Goal: Transaction & Acquisition: Book appointment/travel/reservation

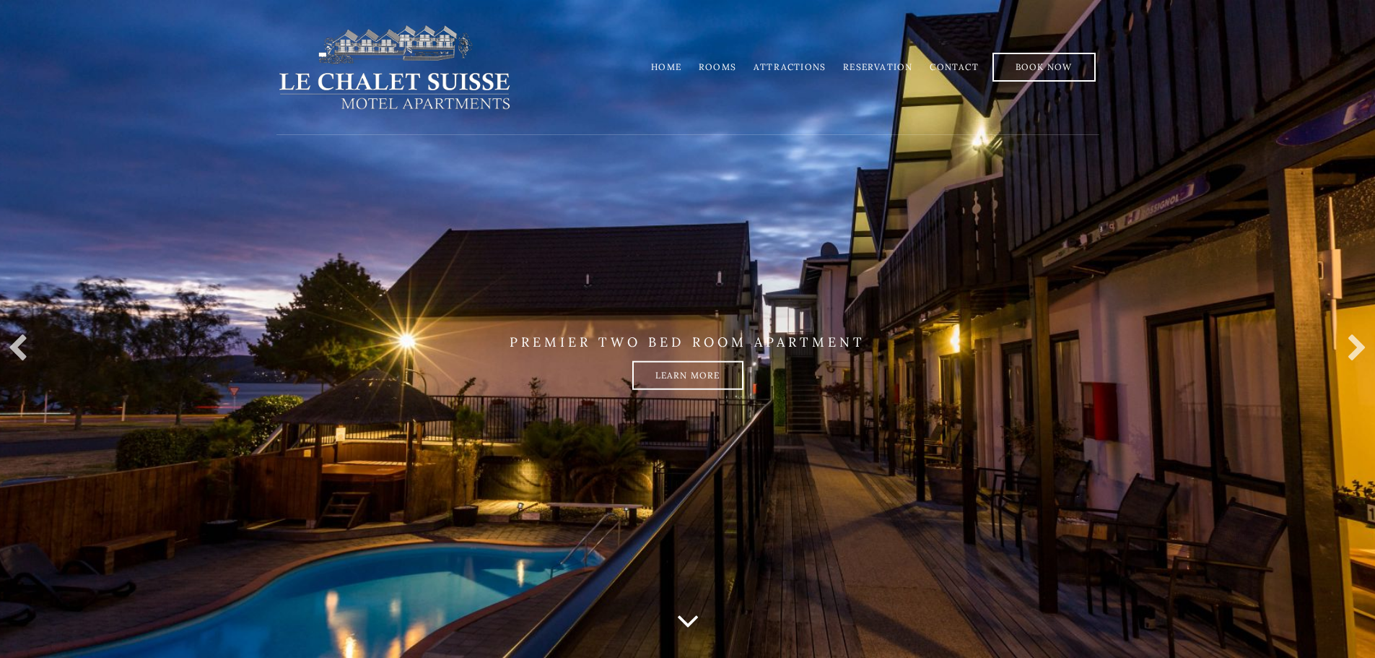
click at [729, 74] on li "Rooms" at bounding box center [717, 67] width 55 height 28
click at [727, 69] on link "Rooms" at bounding box center [718, 66] width 38 height 11
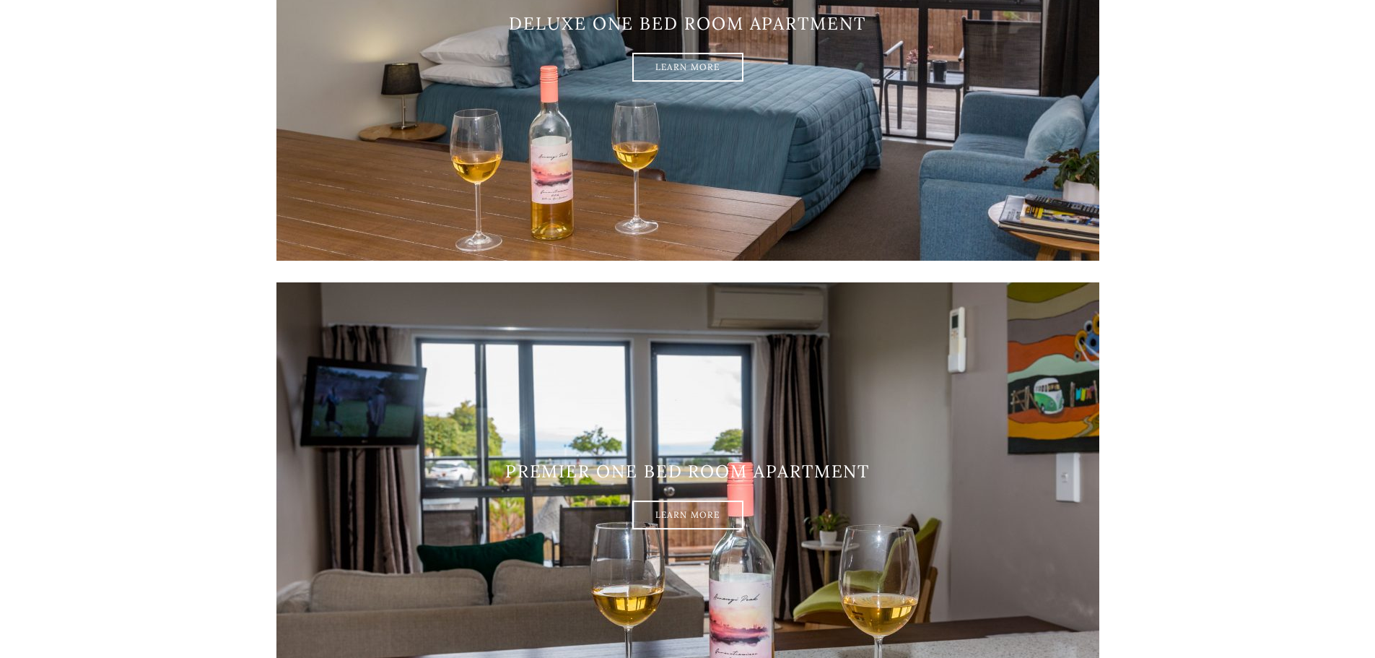
scroll to position [1372, 0]
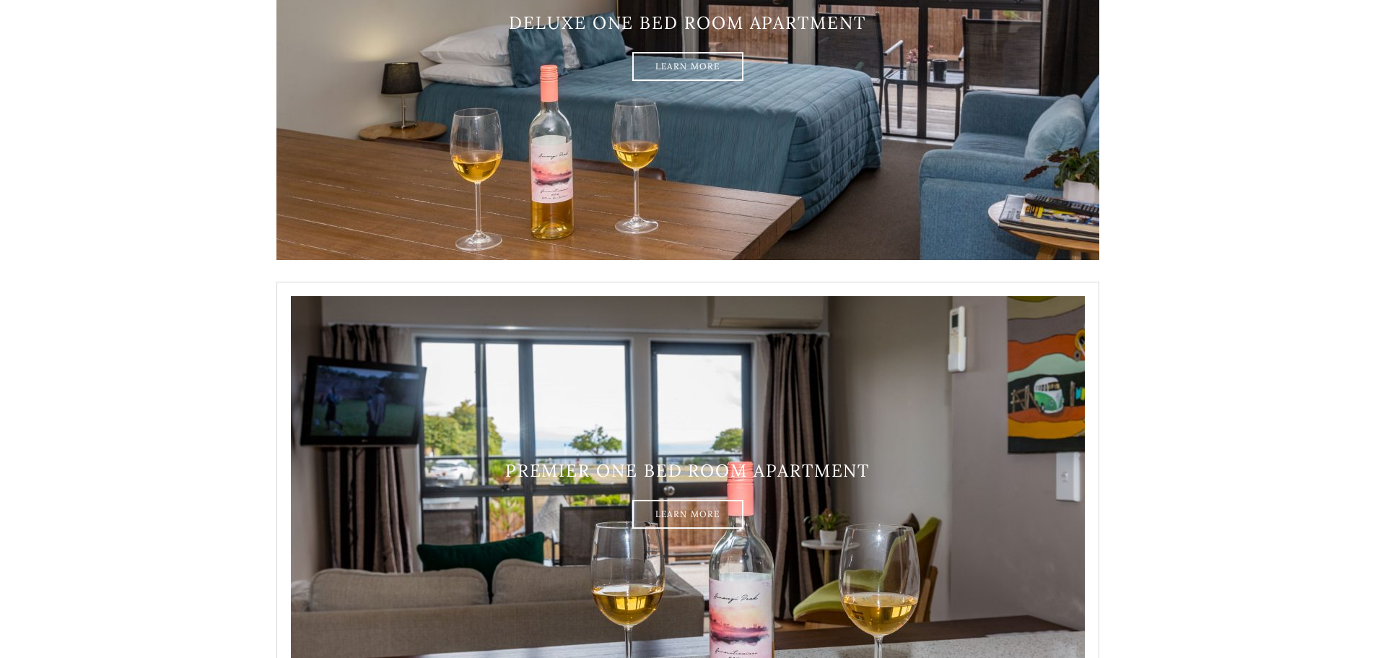
click at [704, 430] on img at bounding box center [687, 495] width 823 height 426
click at [675, 515] on link "Learn More" at bounding box center [687, 514] width 111 height 29
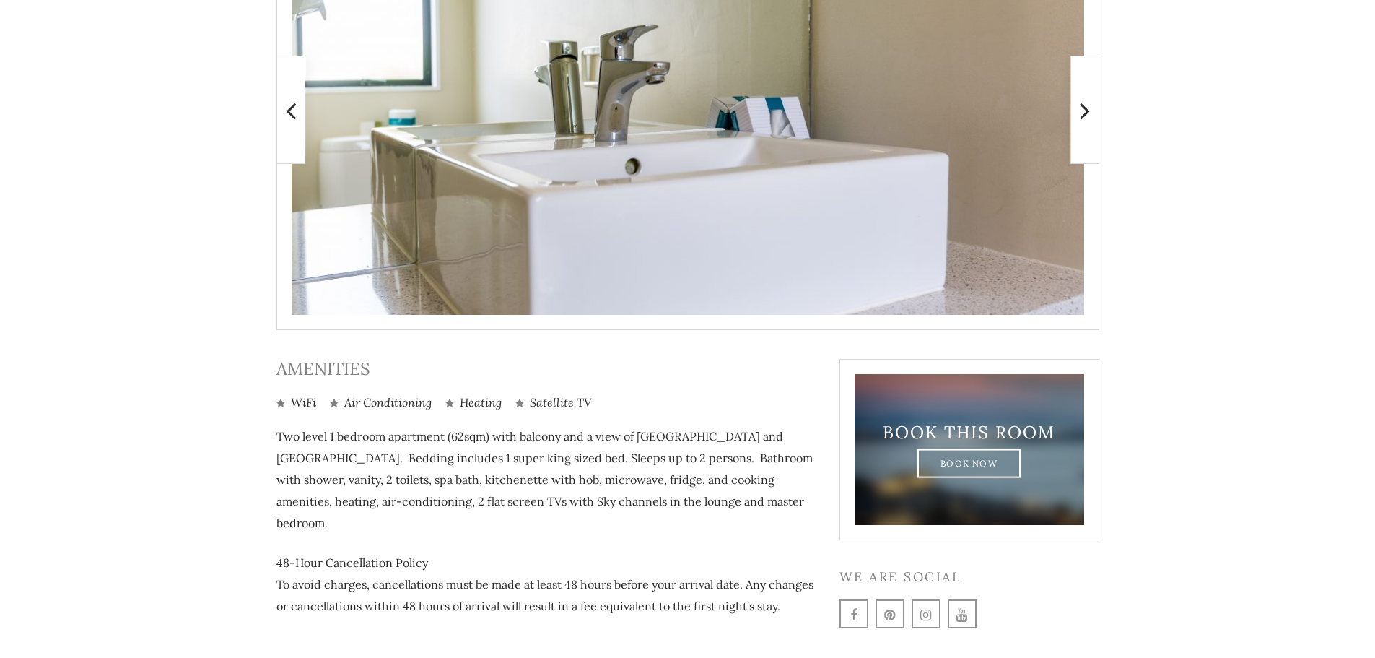
scroll to position [433, 0]
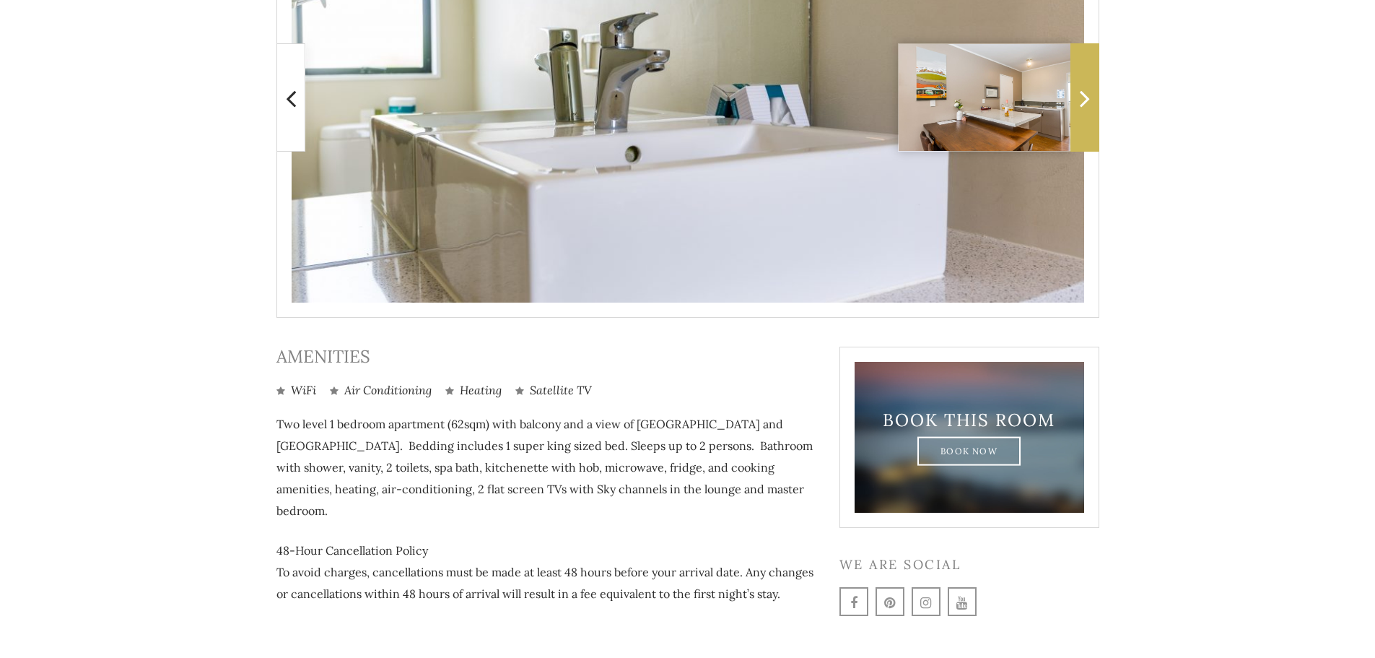
click at [1081, 105] on icon at bounding box center [1085, 98] width 10 height 29
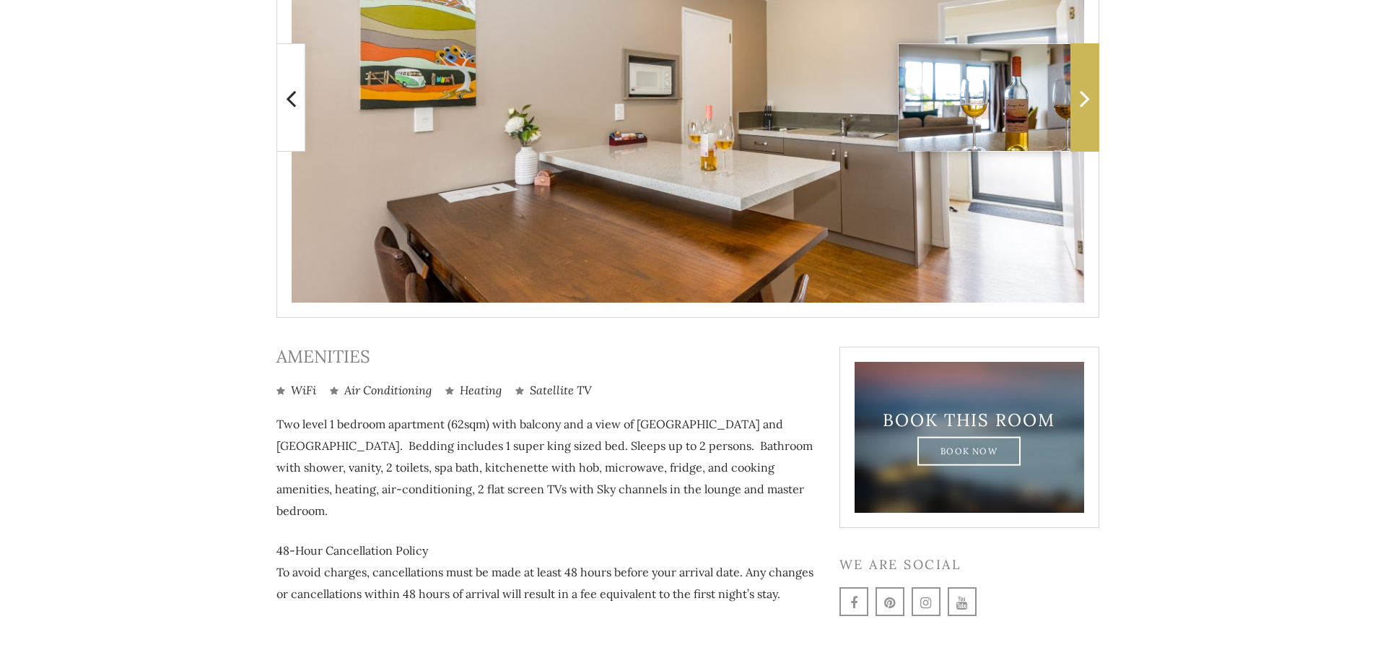
click at [1081, 105] on icon at bounding box center [1085, 98] width 10 height 29
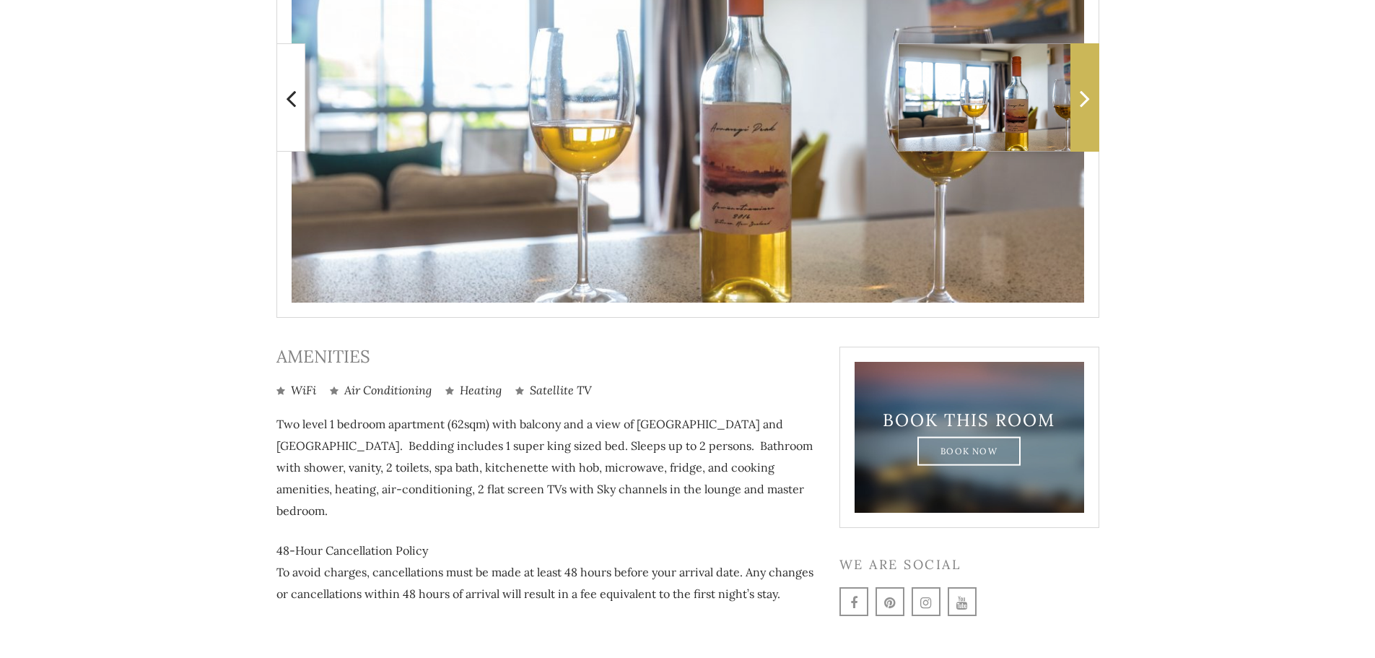
click at [1081, 105] on icon at bounding box center [1085, 98] width 10 height 29
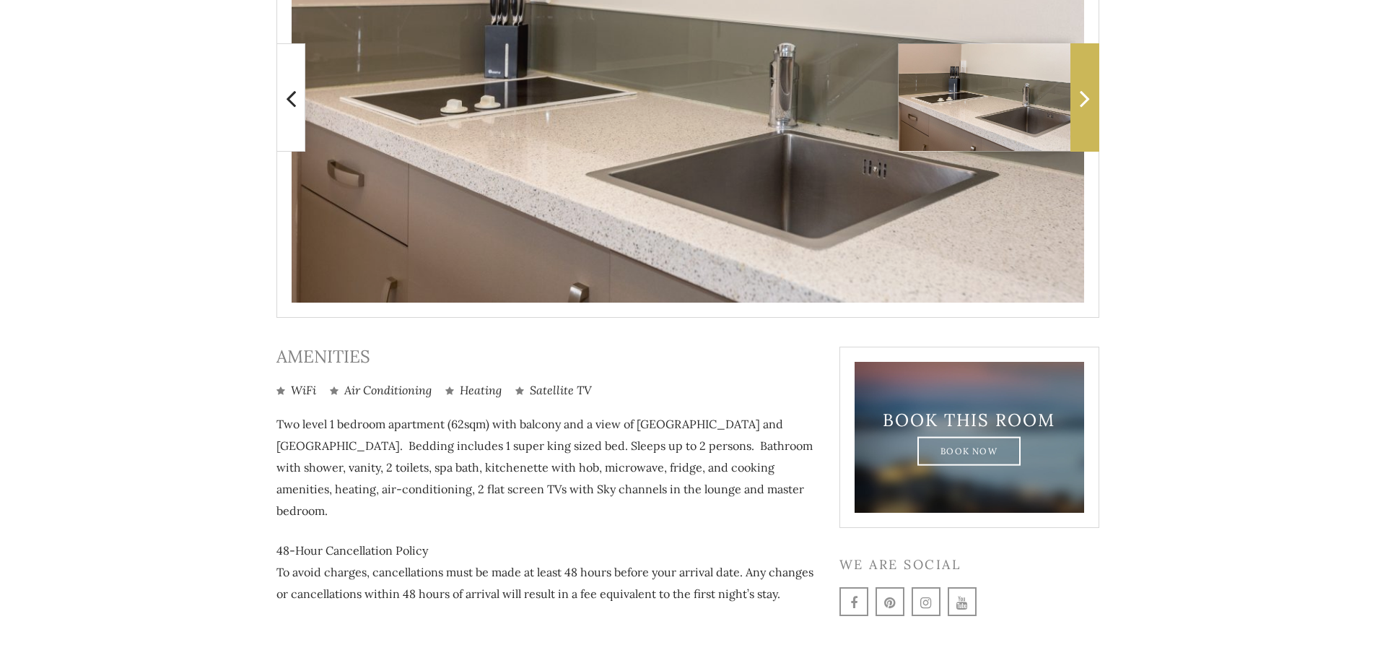
click at [1081, 105] on icon at bounding box center [1085, 98] width 10 height 29
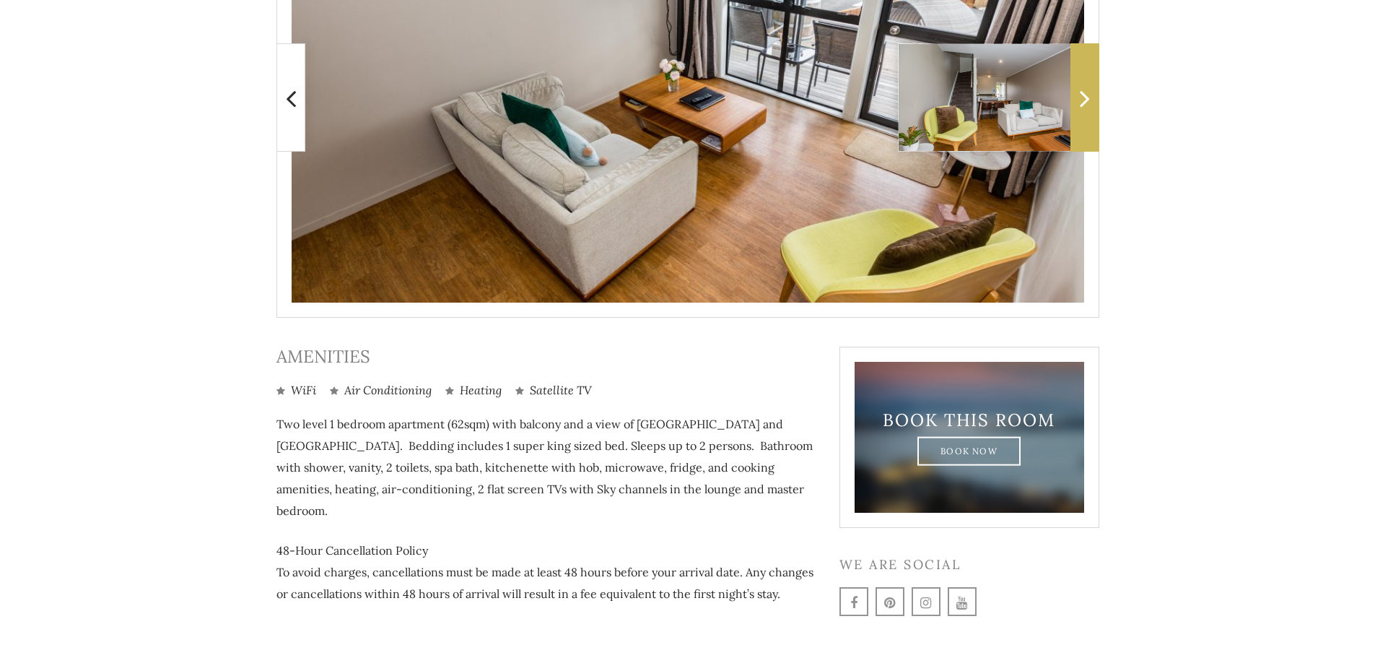
click at [1081, 105] on icon at bounding box center [1085, 98] width 10 height 29
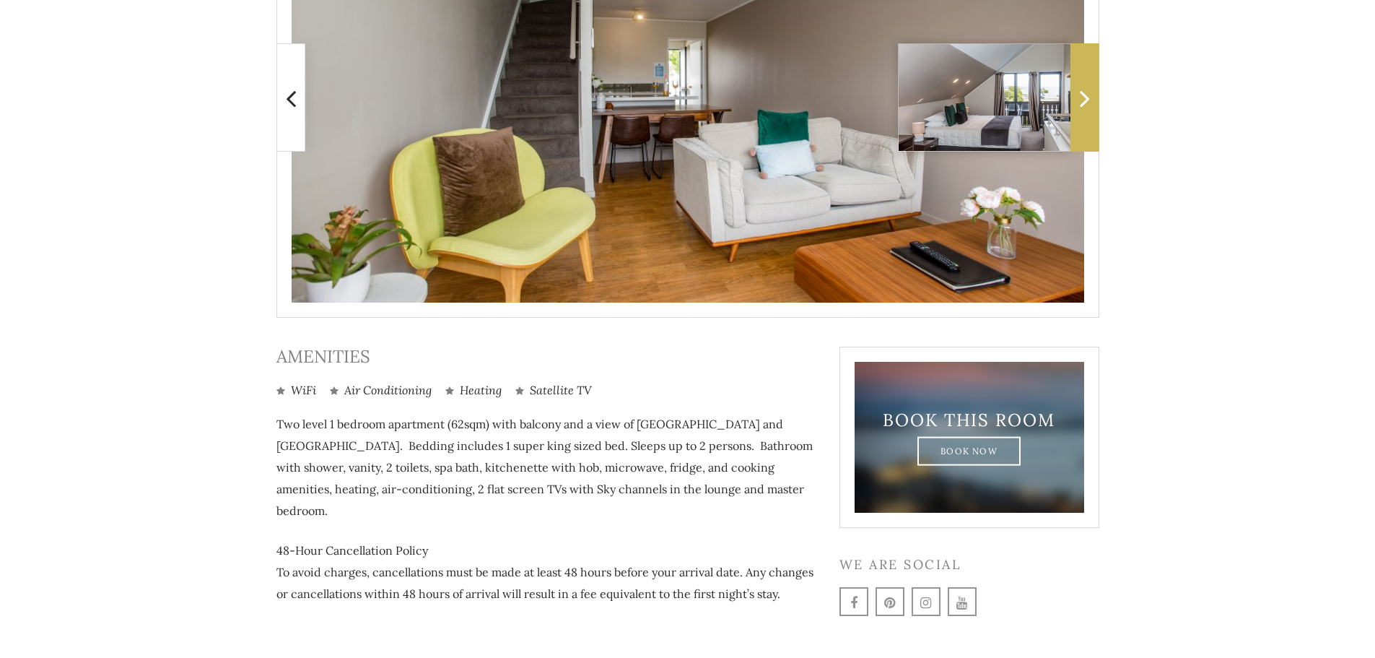
click at [1081, 104] on icon at bounding box center [1085, 98] width 10 height 29
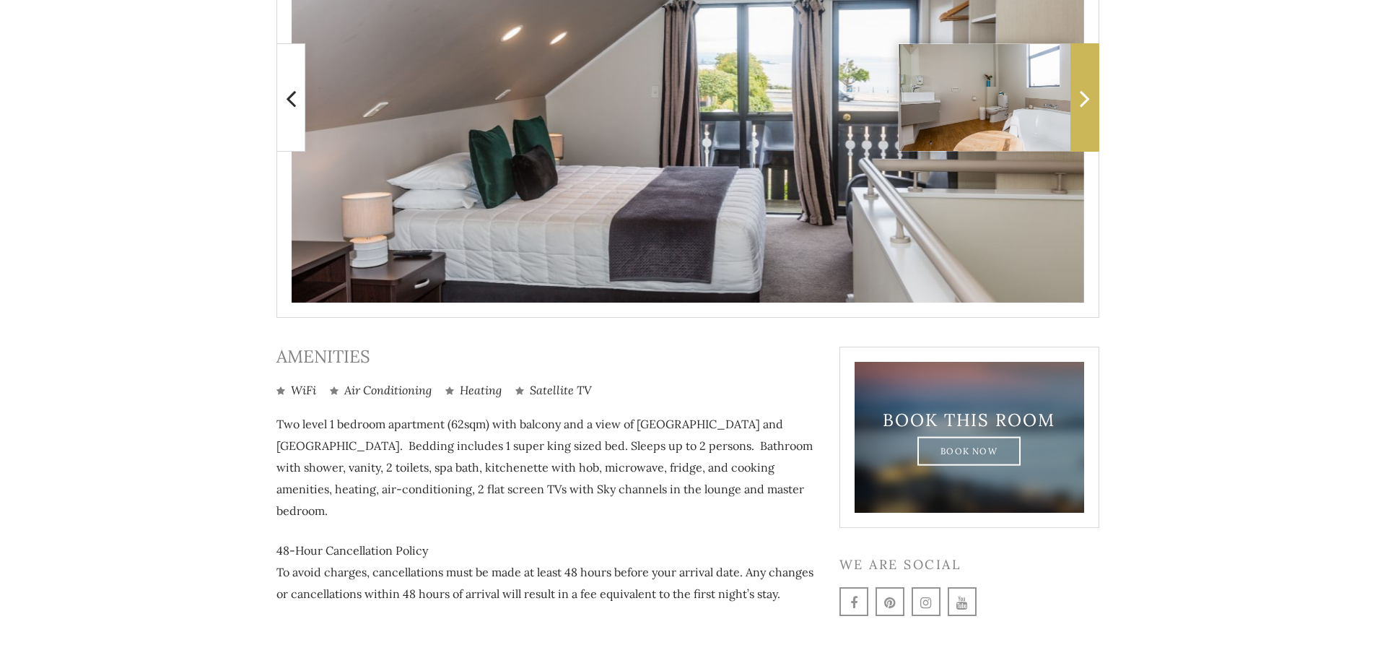
click at [1083, 103] on icon at bounding box center [1085, 98] width 10 height 29
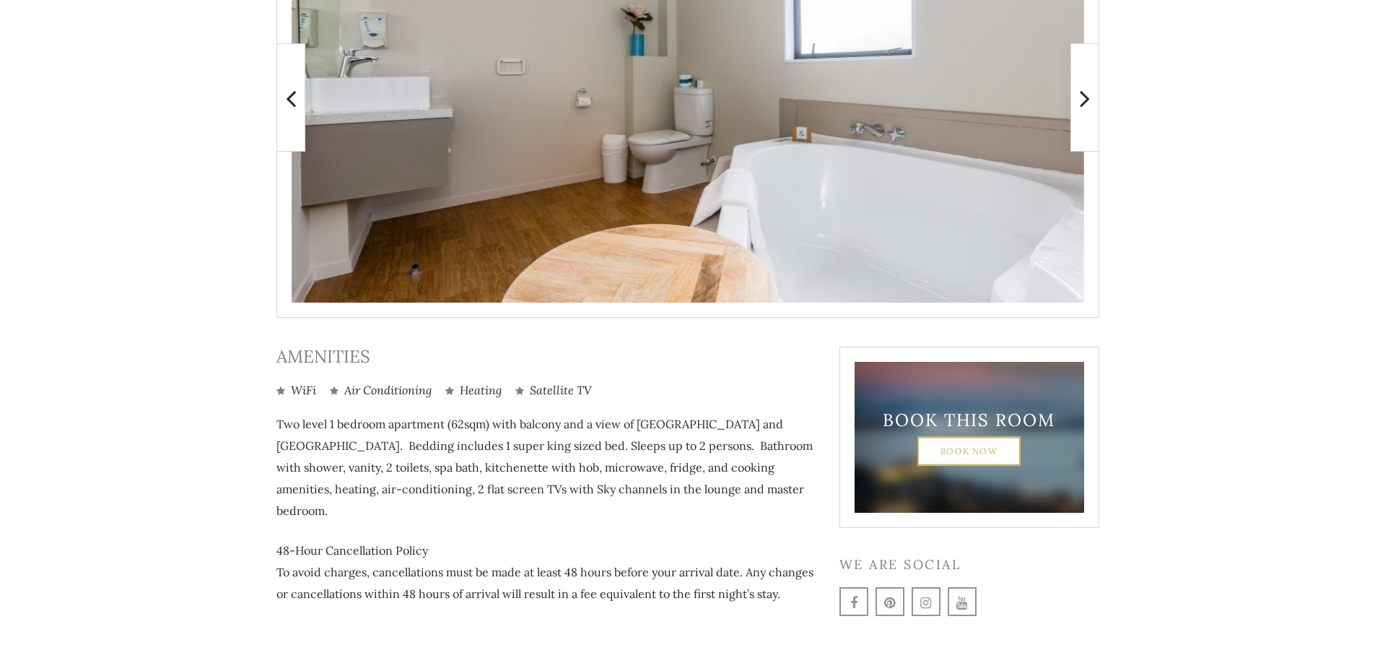
click at [945, 455] on link "Book Now" at bounding box center [969, 450] width 103 height 29
